Goal: Transaction & Acquisition: Purchase product/service

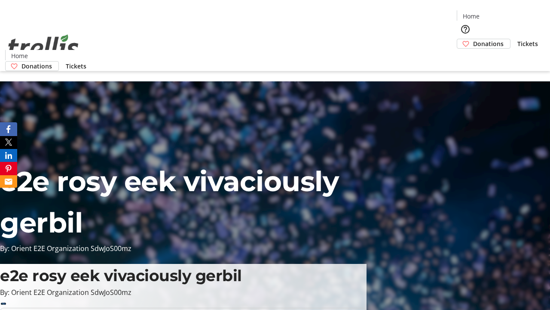
click at [473, 39] on span "Donations" at bounding box center [488, 43] width 31 height 9
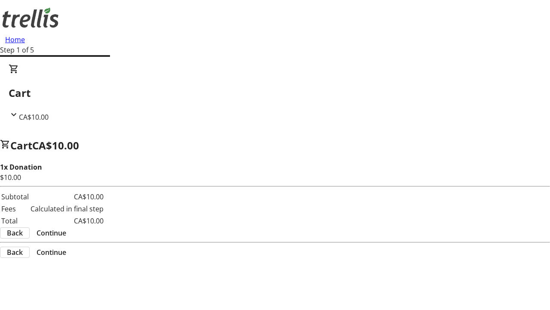
select select "CA"
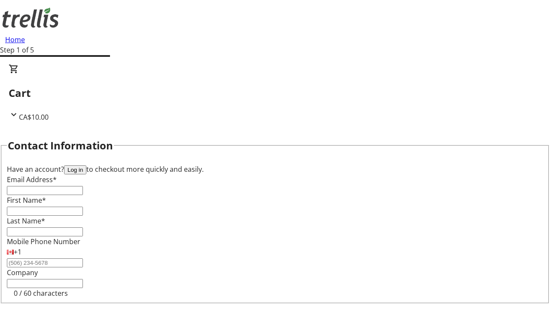
click at [86, 165] on button "Log in" at bounding box center [75, 169] width 22 height 9
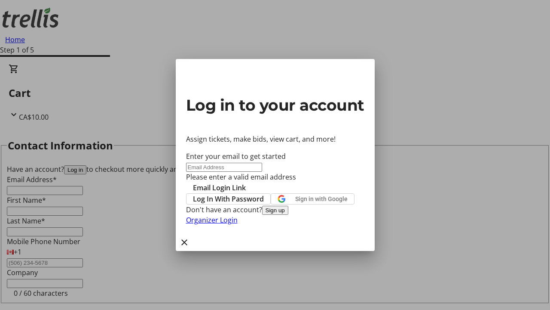
click at [288, 215] on button "Sign up" at bounding box center [275, 209] width 26 height 9
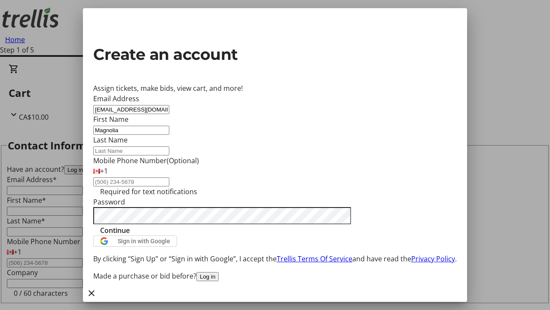
type input "Magnolia"
type input "[PERSON_NAME]"
click at [130, 235] on span "Continue" at bounding box center [115, 230] width 30 height 10
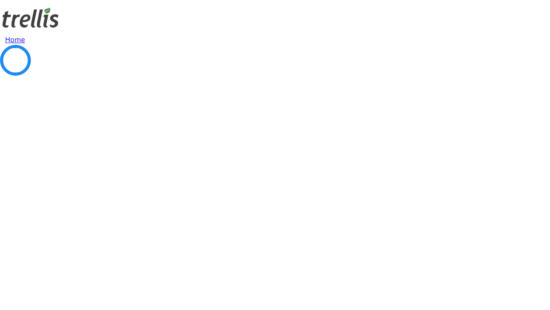
select select "CA"
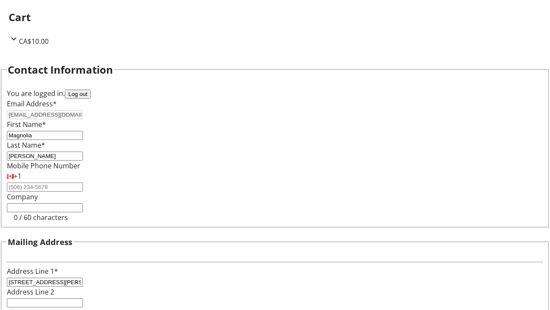
select select "BC"
type input "Kelowna"
type input "V1Y 0C2"
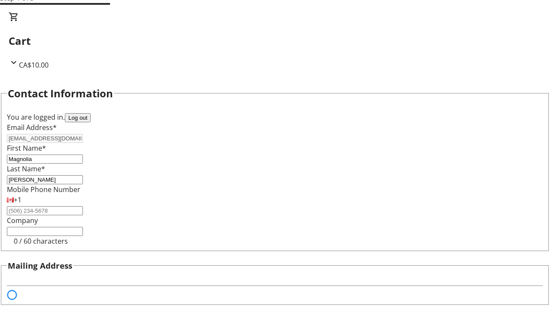
select select "BC"
select select "CA"
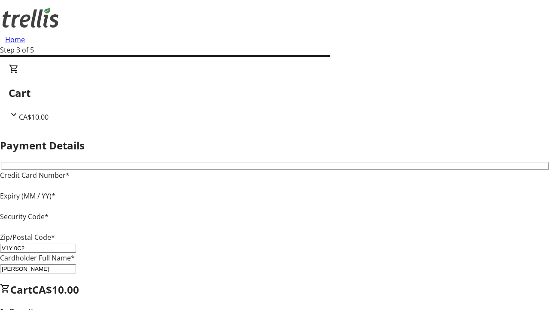
type input "V1Y 0C2"
